Goal: Entertainment & Leisure: Consume media (video, audio)

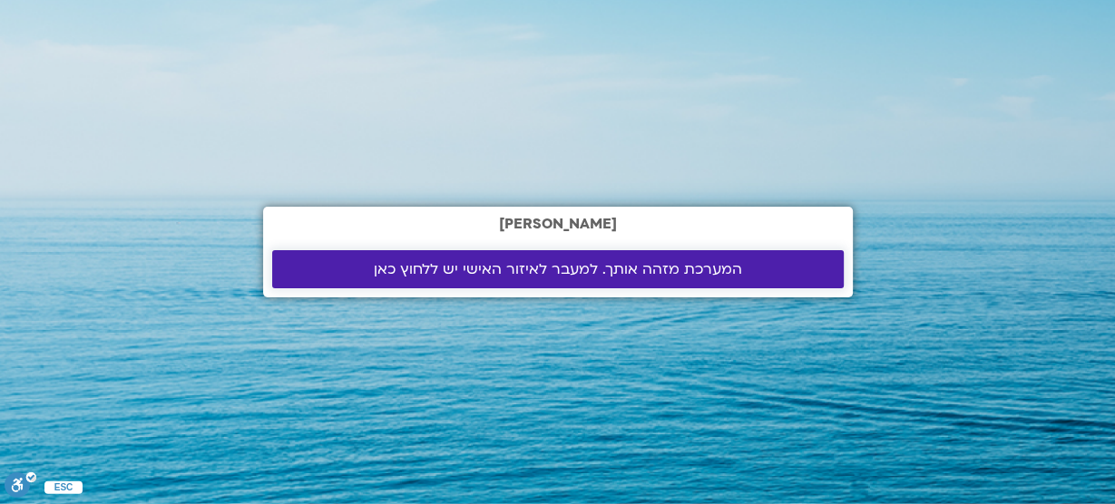
click at [547, 264] on span "המערכת מזהה אותך. למעבר לאיזור האישי יש ללחוץ כאן" at bounding box center [558, 269] width 368 height 16
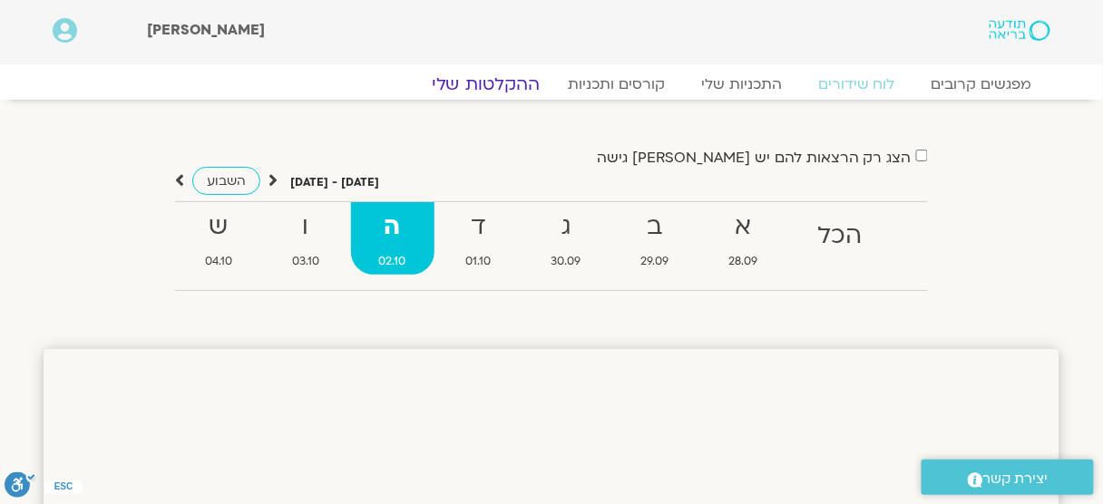
click at [471, 84] on link "ההקלטות שלי" at bounding box center [486, 84] width 152 height 22
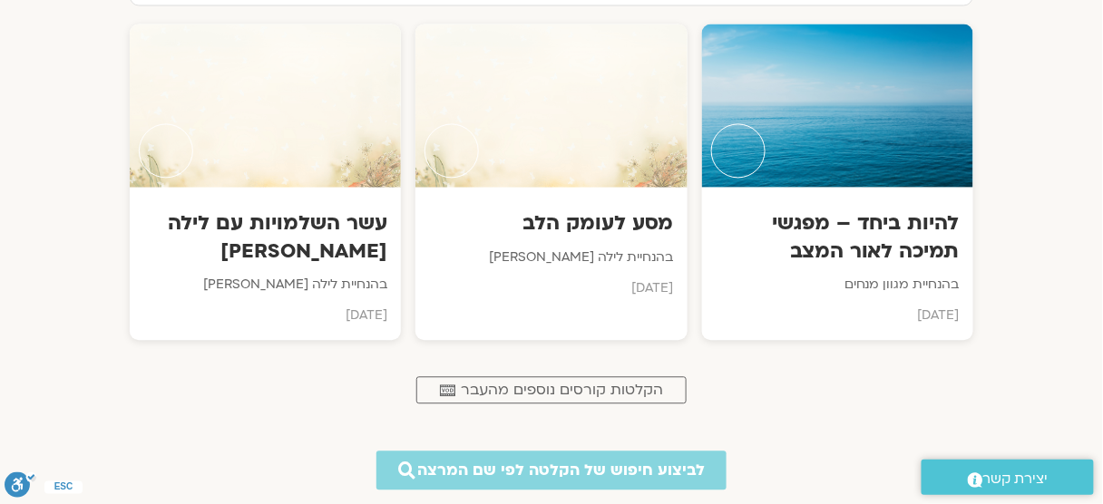
scroll to position [871, 0]
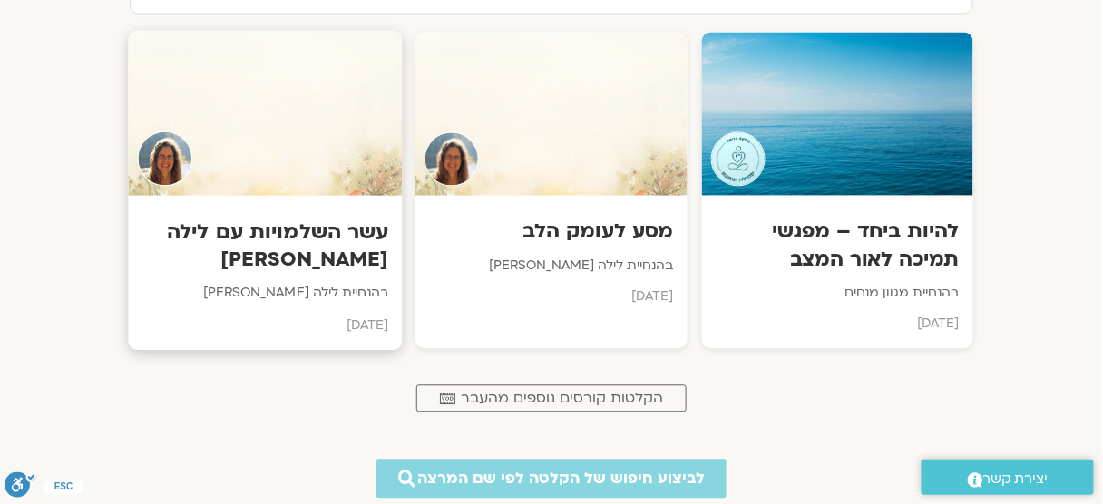
click at [326, 238] on h3 "עשר השלמויות עם לילה קמחי" at bounding box center [265, 246] width 247 height 55
click at [593, 224] on h3 "מסע לעומק הלב" at bounding box center [551, 233] width 247 height 28
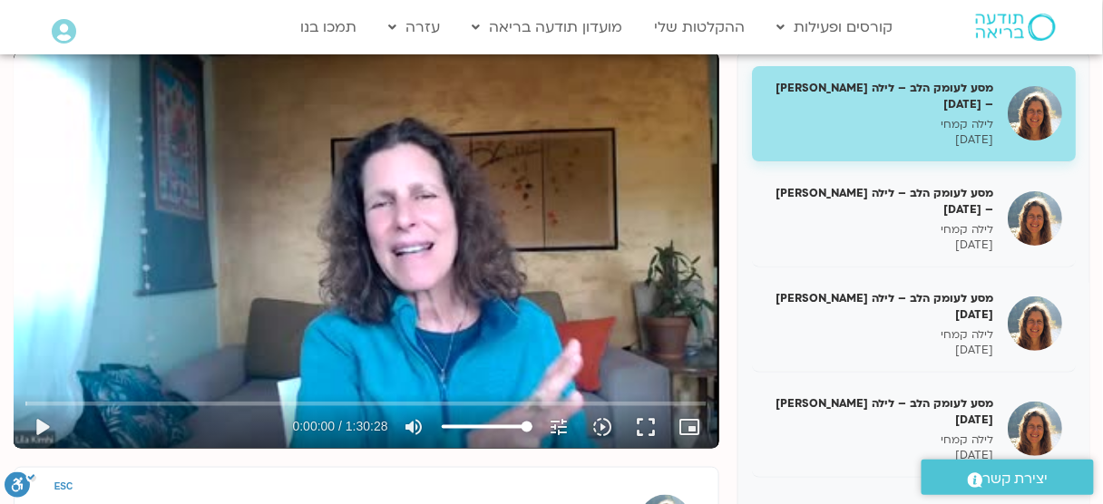
scroll to position [73, 0]
